Goal: Task Accomplishment & Management: Manage account settings

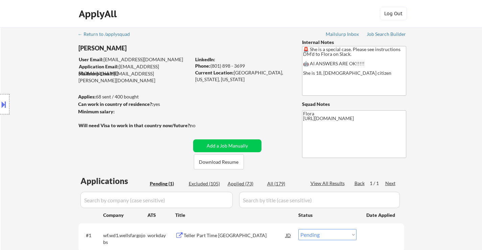
select select ""pending""
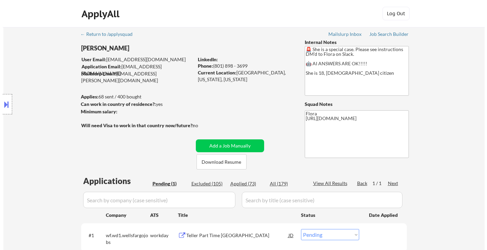
scroll to position [101, 0]
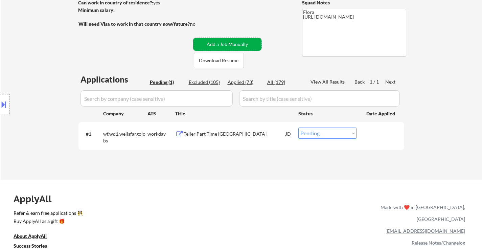
click at [245, 39] on button "Add a Job Manually" at bounding box center [227, 44] width 68 height 13
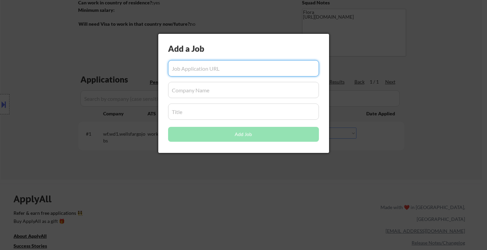
paste input "[URL][DOMAIN_NAME]"
type input "[URL][DOMAIN_NAME]"
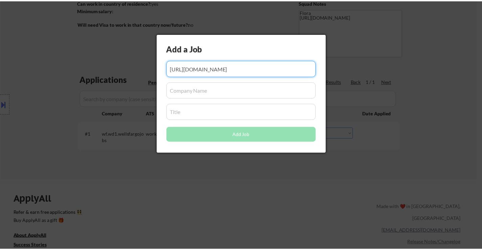
scroll to position [0, 0]
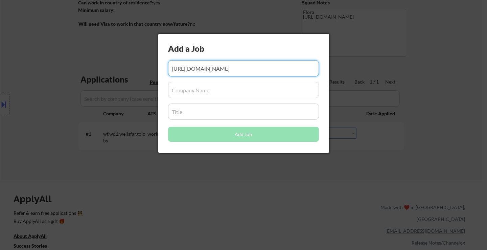
click at [207, 96] on input "input" at bounding box center [243, 90] width 151 height 16
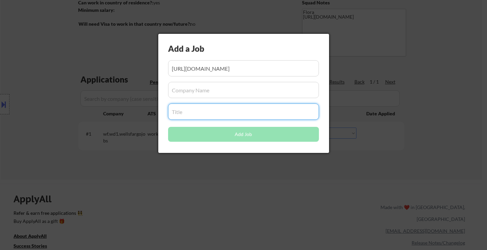
click at [245, 114] on input "input" at bounding box center [243, 112] width 151 height 16
paste input "Room Attendant | Palihouse [GEOGRAPHIC_DATA][PERSON_NAME]"
type input "Room Attendant | Palihouse [GEOGRAPHIC_DATA][PERSON_NAME]"
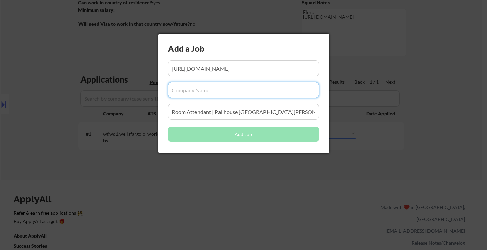
click at [225, 91] on input "input" at bounding box center [243, 90] width 151 height 16
paste input "Palisociety"
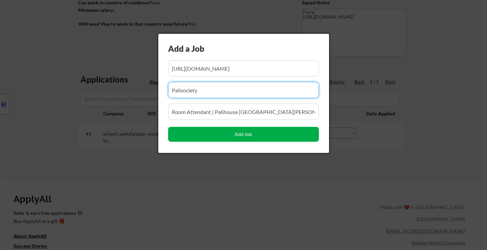
type input "Palisociety"
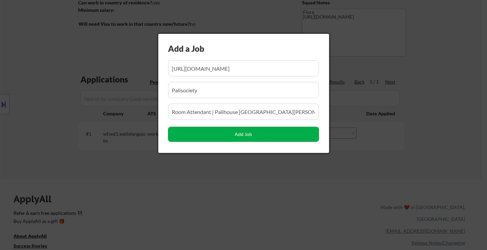
click at [239, 134] on button "Add Job" at bounding box center [243, 134] width 151 height 15
select select ""pending""
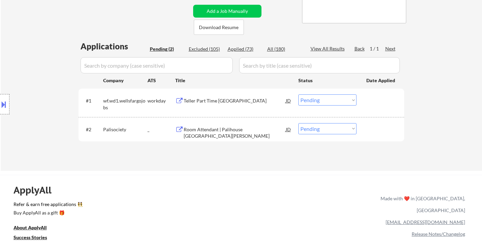
scroll to position [135, 0]
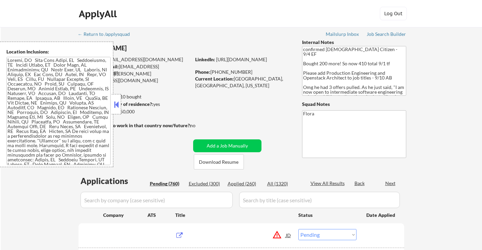
select select ""pending""
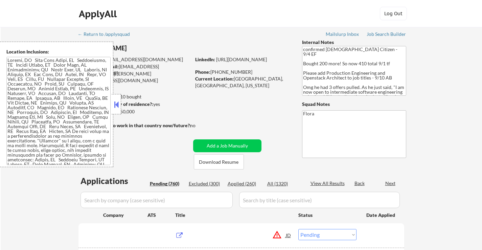
select select ""pending""
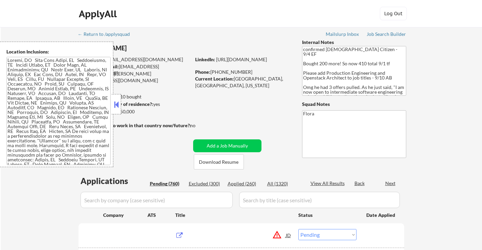
select select ""pending""
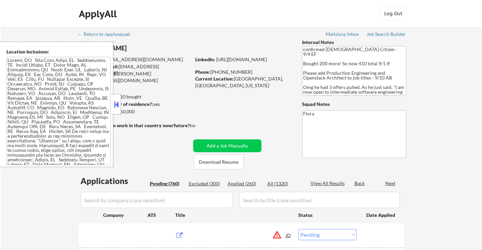
select select ""pending""
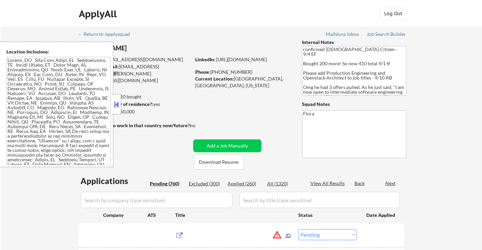
select select ""pending""
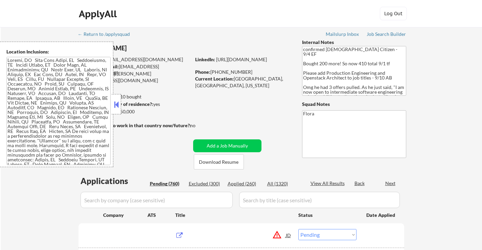
select select ""pending""
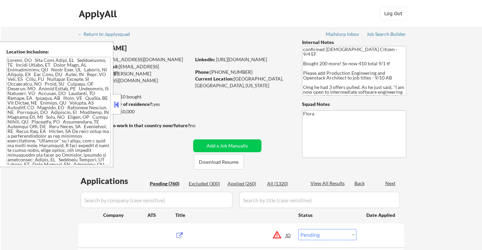
select select ""pending""
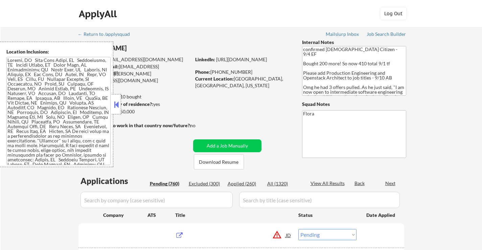
select select ""pending""
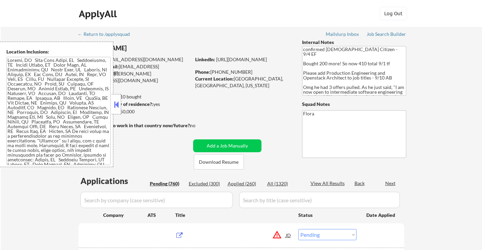
select select ""pending""
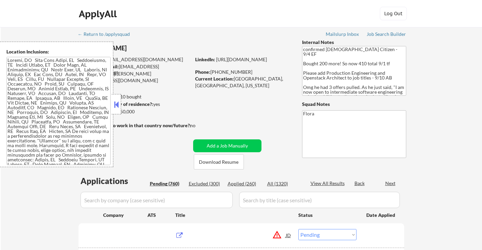
select select ""pending""
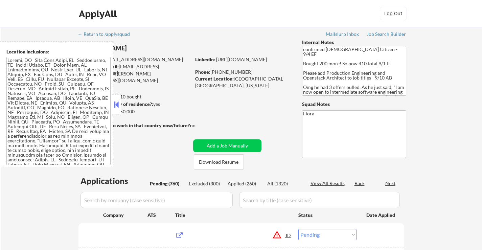
select select ""pending""
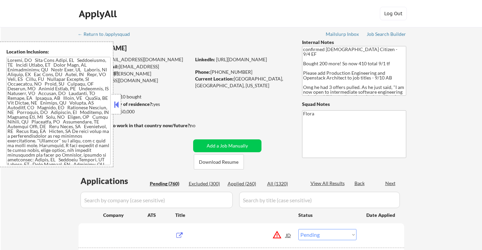
select select ""pending""
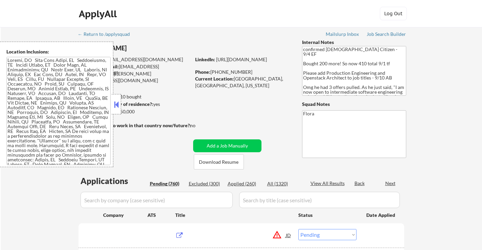
select select ""pending""
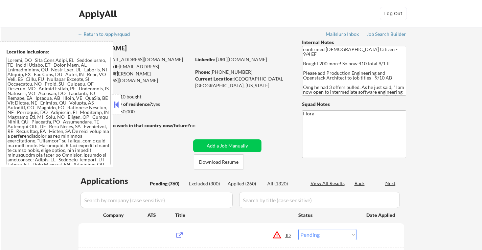
select select ""pending""
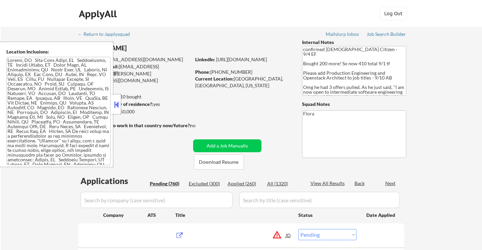
select select ""pending""
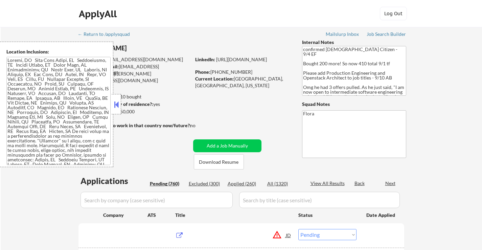
select select ""pending""
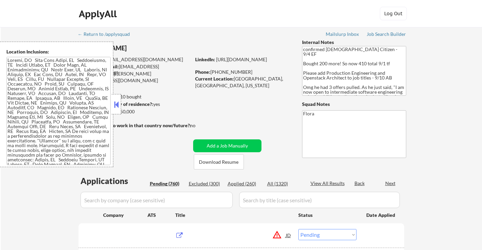
select select ""pending""
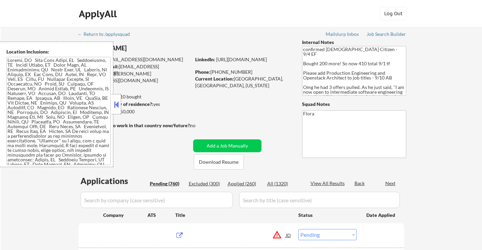
select select ""pending""
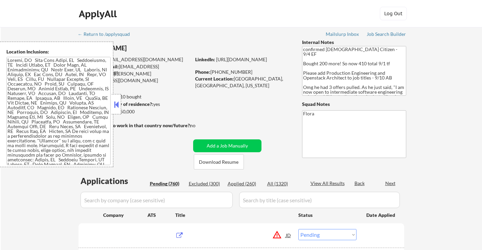
select select ""pending""
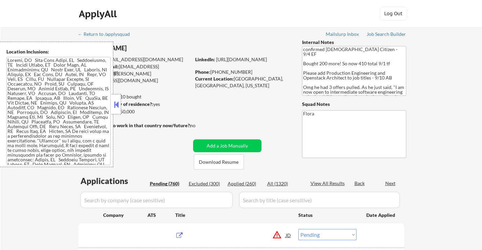
select select ""pending""
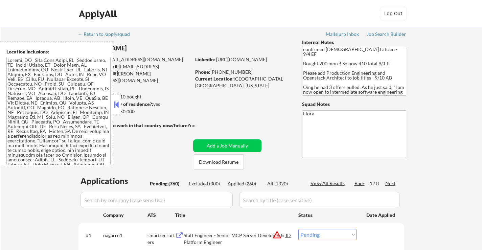
click at [118, 104] on button at bounding box center [116, 104] width 7 height 10
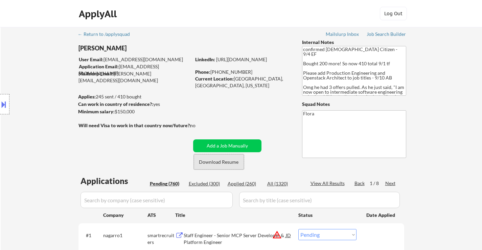
click at [227, 163] on button "Download Resume" at bounding box center [219, 161] width 50 height 15
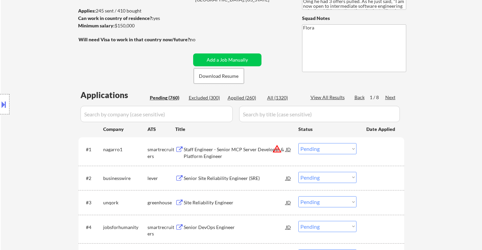
scroll to position [135, 0]
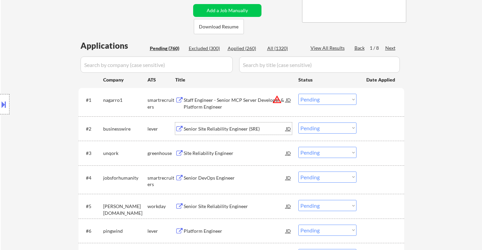
click at [215, 131] on div "Senior Site Reliability Engineer (SRE)" at bounding box center [235, 129] width 102 height 7
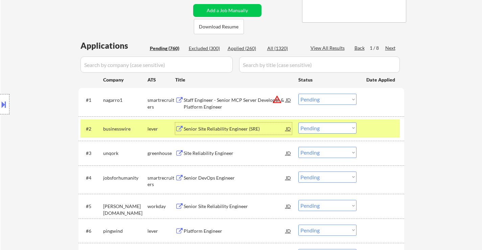
click at [316, 128] on select "Choose an option... Pending Applied Excluded (Questions) Excluded (Expired) Exc…" at bounding box center [327, 127] width 58 height 11
click at [298, 122] on select "Choose an option... Pending Applied Excluded (Questions) Excluded (Expired) Exc…" at bounding box center [327, 127] width 58 height 11
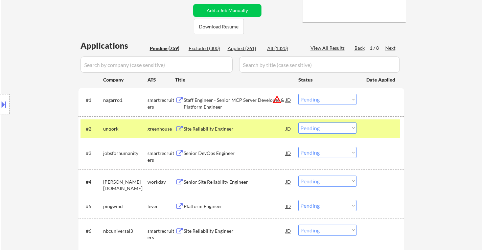
click at [368, 130] on div at bounding box center [381, 128] width 30 height 12
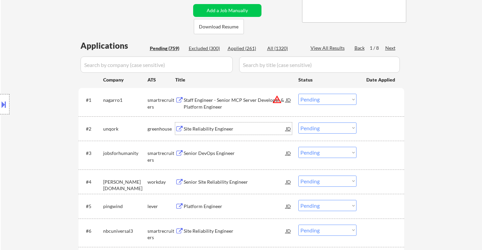
click at [235, 130] on div "Site Reliability Engineer" at bounding box center [235, 129] width 102 height 7
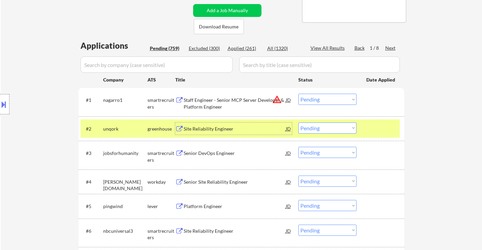
drag, startPoint x: 326, startPoint y: 127, endPoint x: 331, endPoint y: 126, distance: 4.2
click at [326, 127] on select "Choose an option... Pending Applied Excluded (Questions) Excluded (Expired) Exc…" at bounding box center [327, 127] width 58 height 11
click at [298, 122] on select "Choose an option... Pending Applied Excluded (Questions) Excluded (Expired) Exc…" at bounding box center [327, 127] width 58 height 11
select select ""pending""
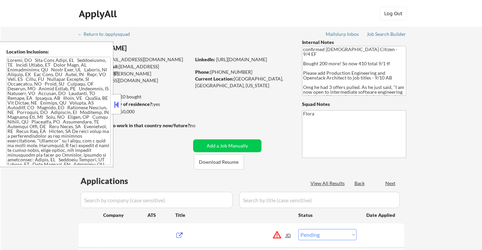
select select ""pending""
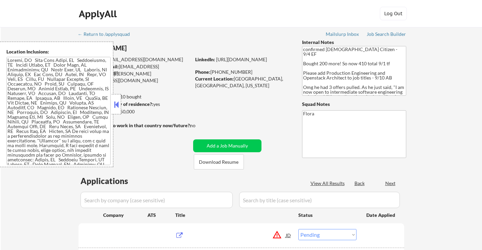
select select ""pending""
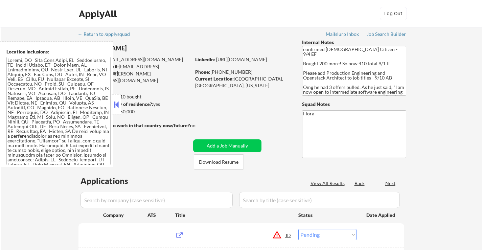
select select ""pending""
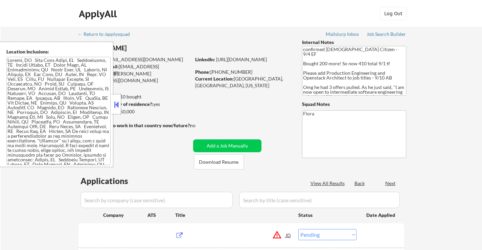
select select ""pending""
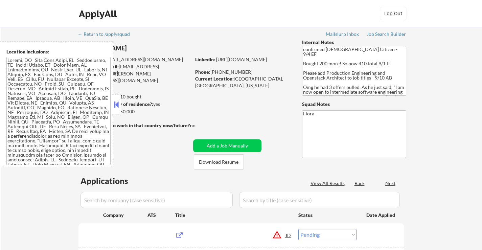
select select ""pending""
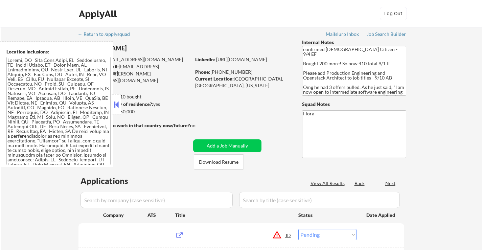
select select ""pending""
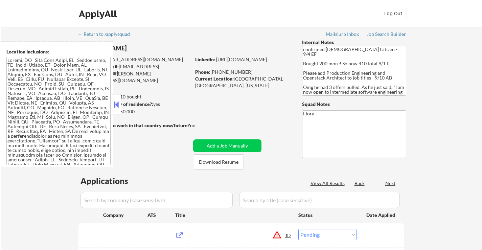
select select ""pending""
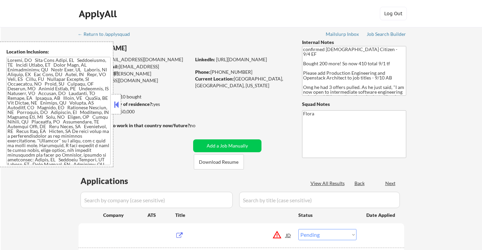
select select ""pending""
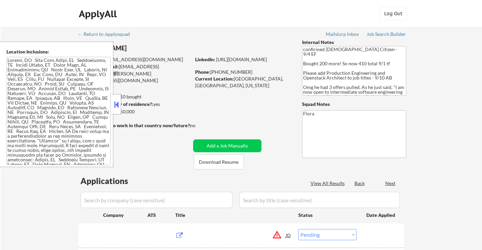
select select ""pending""
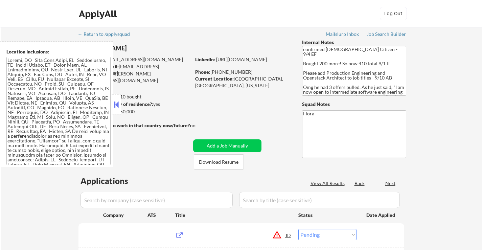
select select ""pending""
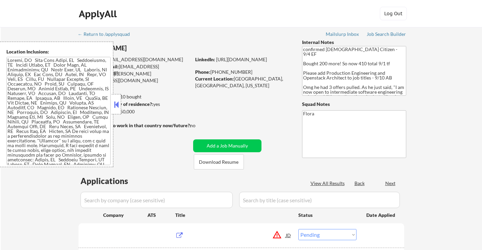
select select ""pending""
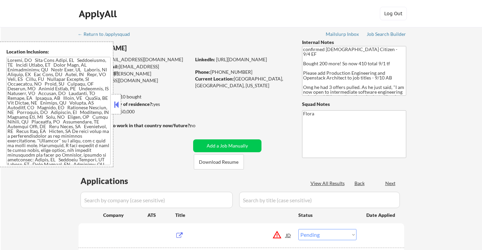
select select ""pending""
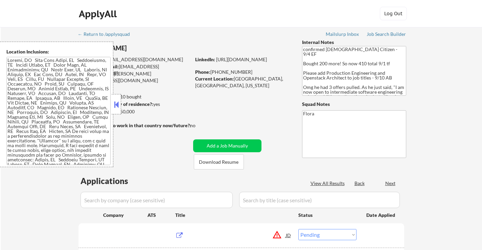
select select ""pending""
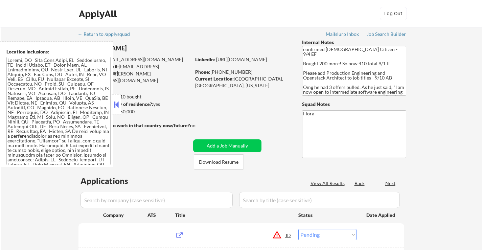
select select ""pending""
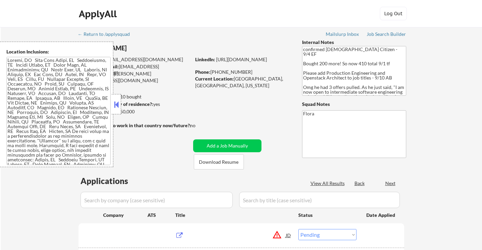
select select ""pending""
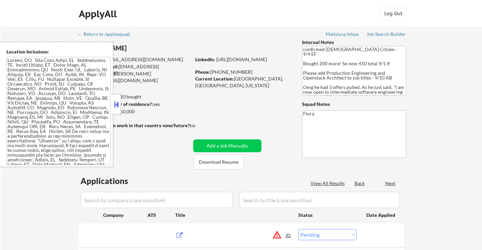
select select ""pending""
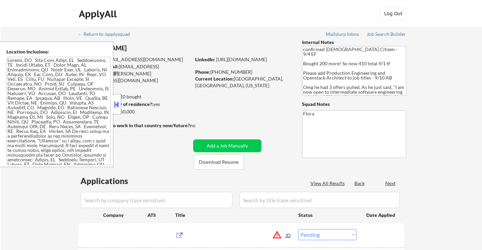
select select ""pending""
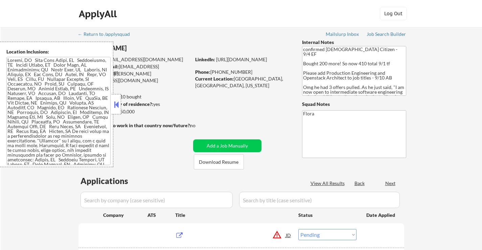
select select ""pending""
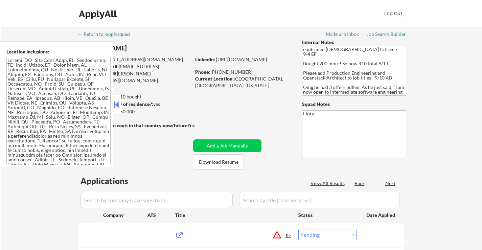
select select ""pending""
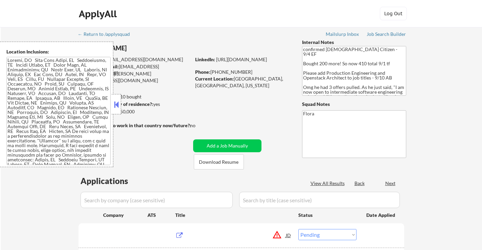
select select ""pending""
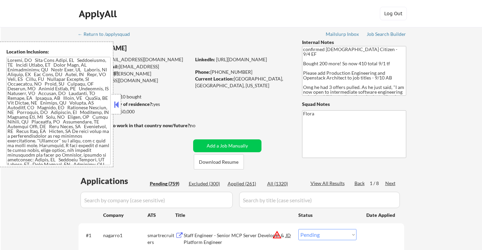
click at [117, 99] on button at bounding box center [116, 104] width 7 height 10
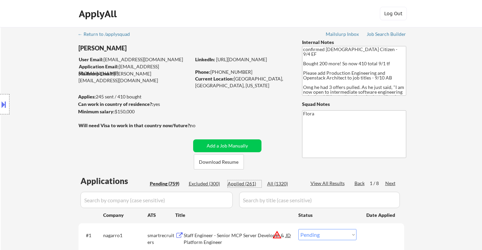
click at [241, 186] on div "Applied (261)" at bounding box center [245, 183] width 34 height 7
select select ""applied""
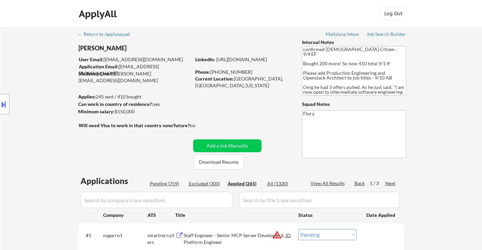
select select ""applied""
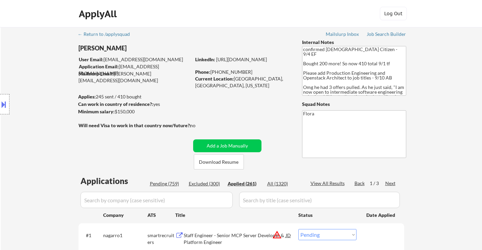
select select ""applied""
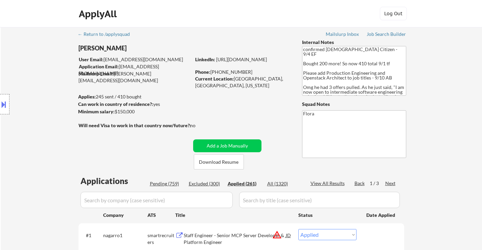
select select ""applied""
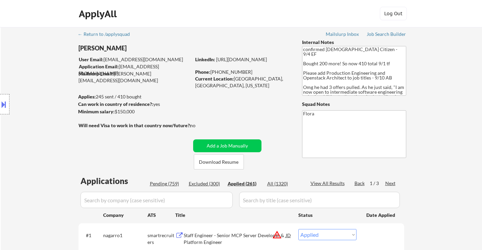
select select ""applied""
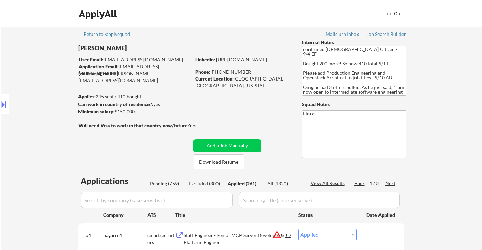
select select ""applied""
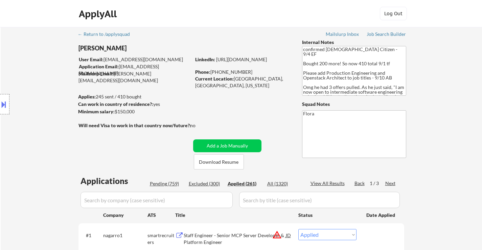
select select ""applied""
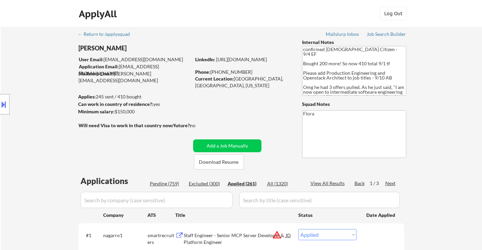
select select ""applied""
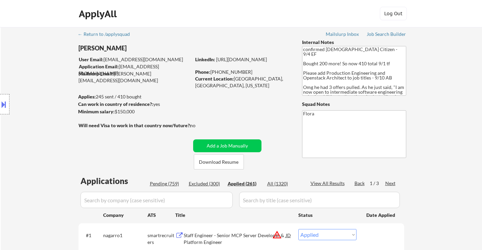
select select ""applied""
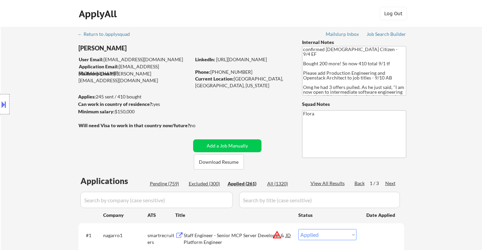
select select ""applied""
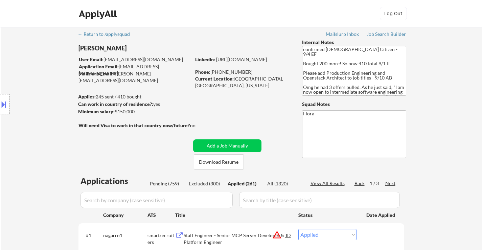
select select ""applied""
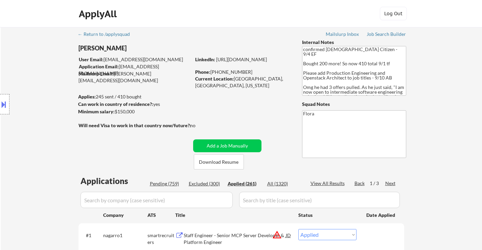
select select ""applied""
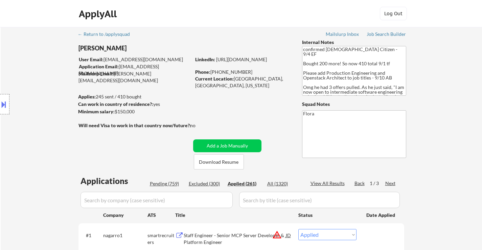
select select ""applied""
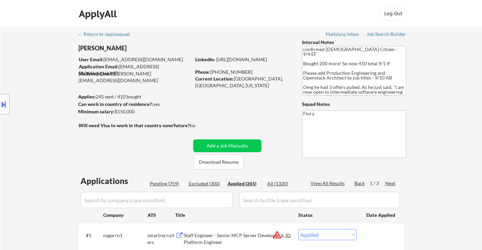
select select ""applied""
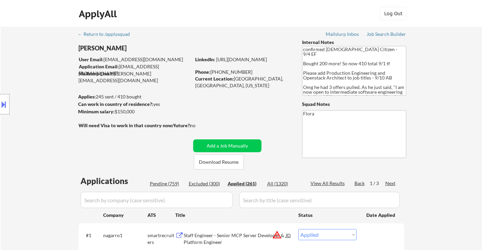
select select ""applied""
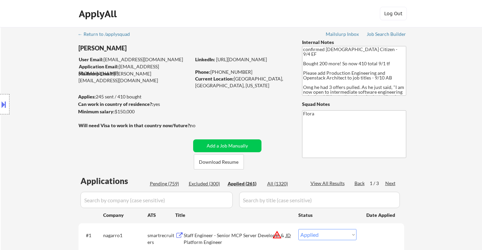
select select ""applied""
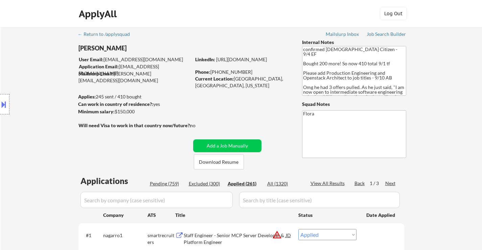
select select ""applied""
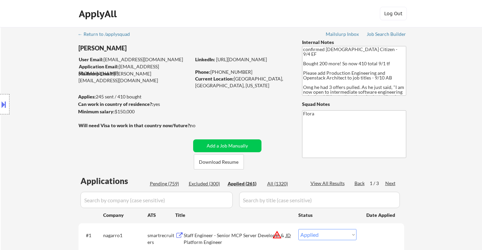
select select ""applied""
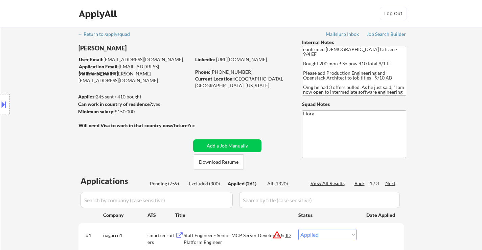
select select ""applied""
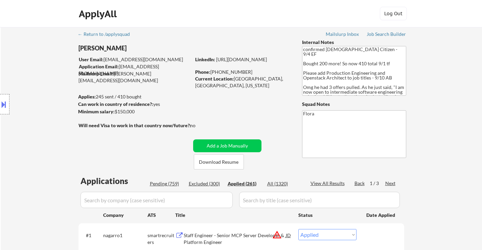
select select ""applied""
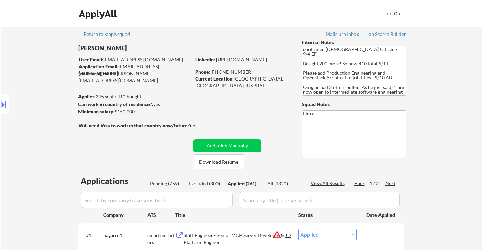
select select ""applied""
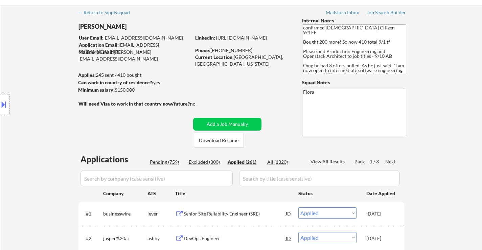
scroll to position [68, 0]
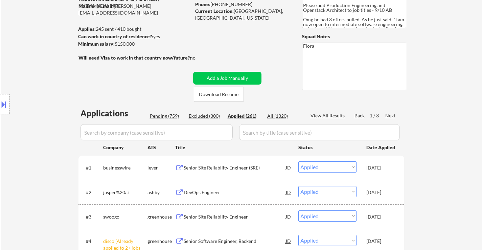
click at [222, 167] on div "Senior Site Reliability Engineer (SRE)" at bounding box center [235, 167] width 102 height 7
